Goal: Check status: Check status

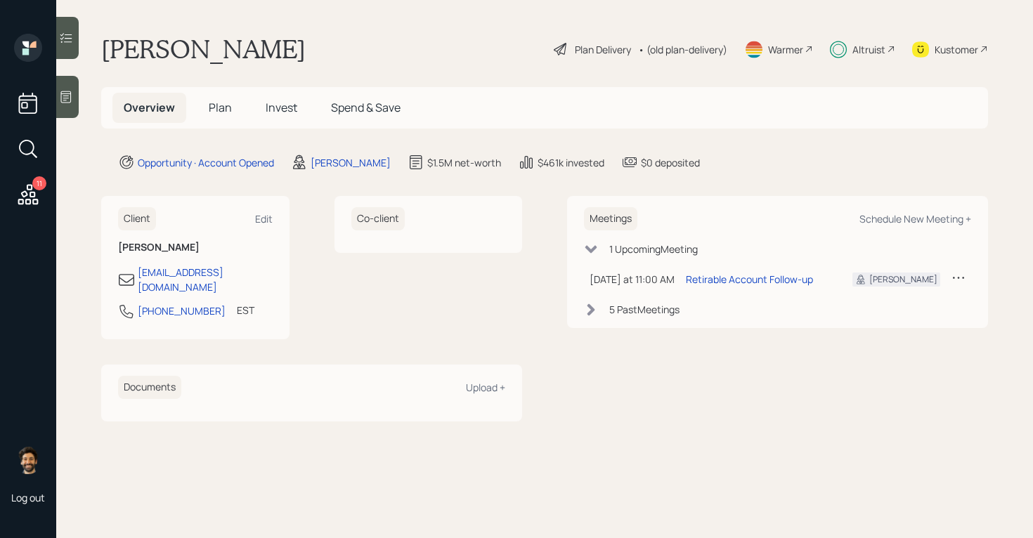
click at [878, 53] on div "Altruist" at bounding box center [868, 49] width 33 height 15
click at [596, 313] on icon at bounding box center [591, 310] width 14 height 14
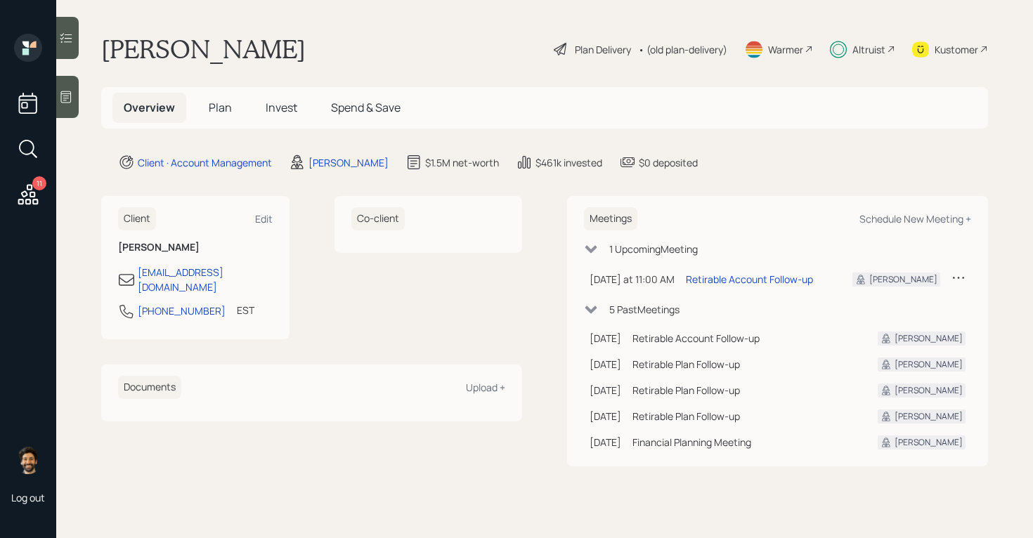
drag, startPoint x: 783, startPoint y: 446, endPoint x: 648, endPoint y: 437, distance: 134.5
click at [648, 437] on tr "[DATE] [DATE] 12:00 PM EDT Financial Planning Meeting [PERSON_NAME]" at bounding box center [777, 442] width 387 height 26
click at [285, 108] on span "Invest" at bounding box center [282, 107] width 32 height 15
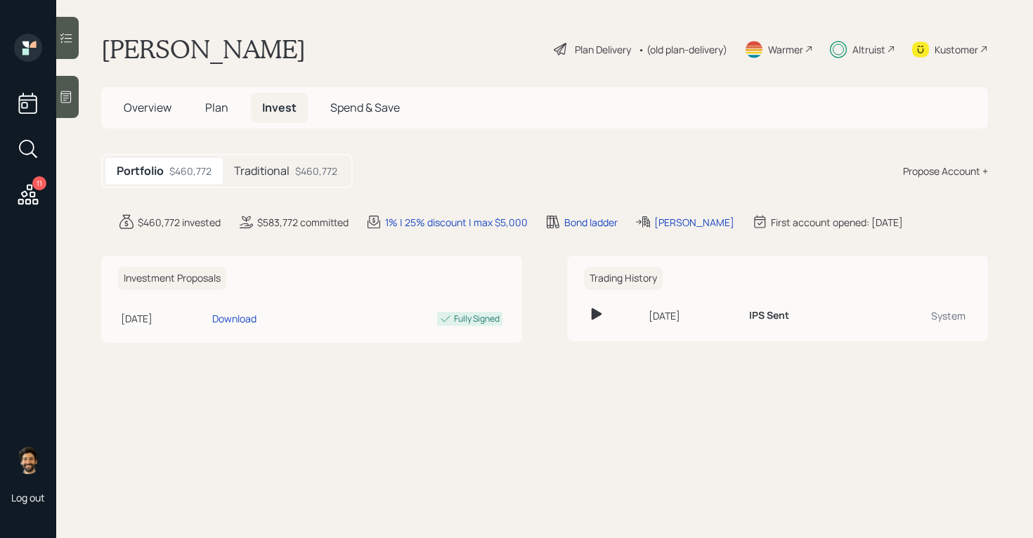
click at [311, 179] on div "Traditional $460,772" at bounding box center [286, 171] width 126 height 26
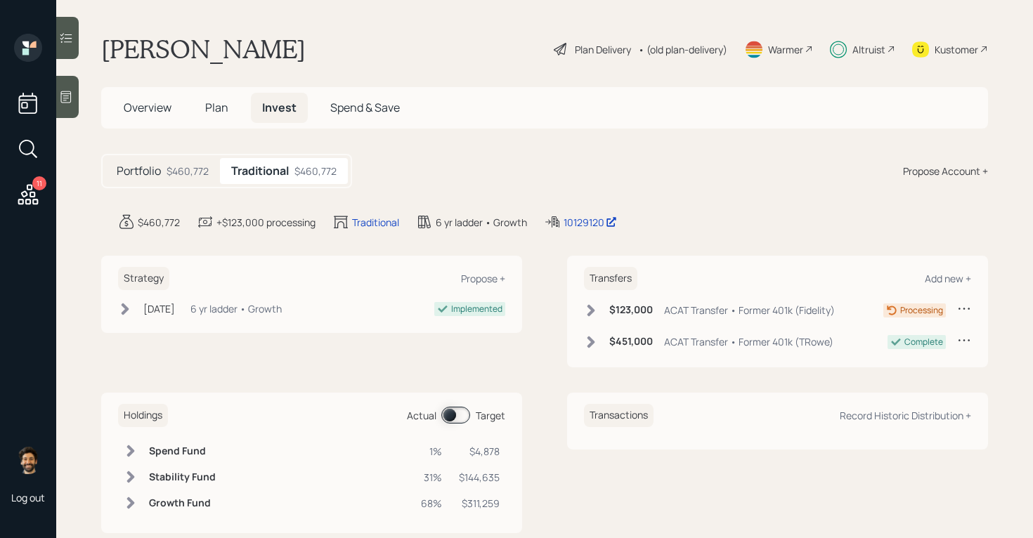
click at [141, 109] on span "Overview" at bounding box center [148, 107] width 48 height 15
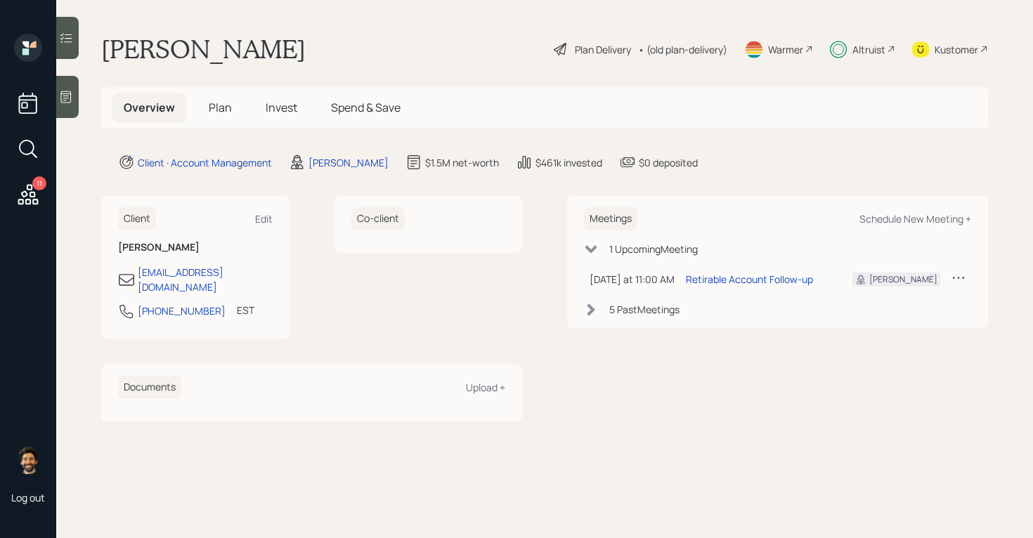
click at [592, 312] on icon at bounding box center [591, 310] width 14 height 14
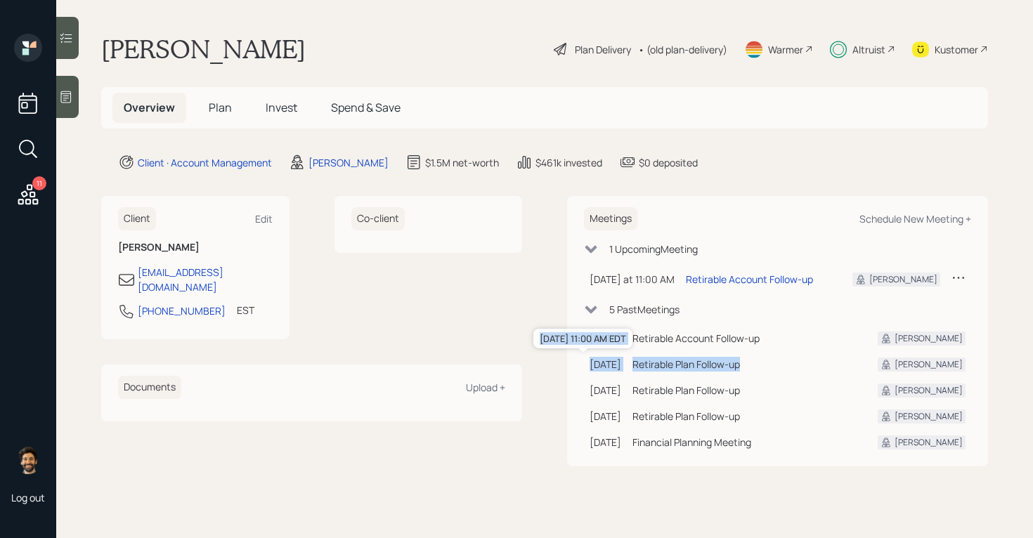
drag, startPoint x: 766, startPoint y: 365, endPoint x: 589, endPoint y: 367, distance: 177.0
click at [589, 367] on tr "[DATE] [DATE] 11:00 AM EDT Retirable Plan Follow-up [PERSON_NAME]" at bounding box center [777, 364] width 387 height 26
drag, startPoint x: 778, startPoint y: 390, endPoint x: 648, endPoint y: 393, distance: 130.0
click at [648, 393] on tr "[DATE] [DATE] 4:00 PM EDT Retirable Plan Follow-up [PERSON_NAME]" at bounding box center [777, 390] width 387 height 26
click at [670, 367] on div "Retirable Plan Follow-up" at bounding box center [743, 364] width 223 height 15
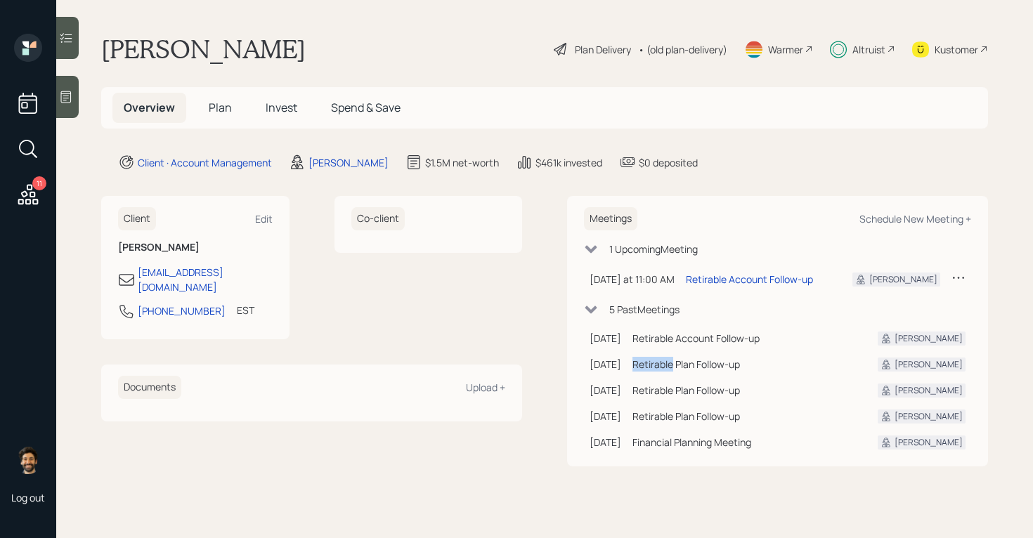
click at [670, 367] on div "Retirable Plan Follow-up" at bounding box center [743, 364] width 223 height 15
click at [785, 343] on div "Retirable Account Follow-up" at bounding box center [743, 338] width 223 height 15
drag, startPoint x: 785, startPoint y: 336, endPoint x: 651, endPoint y: 336, distance: 134.9
click at [651, 336] on td "Retirable Account Follow-up" at bounding box center [744, 338] width 234 height 26
